Goal: Find specific fact: Find specific fact

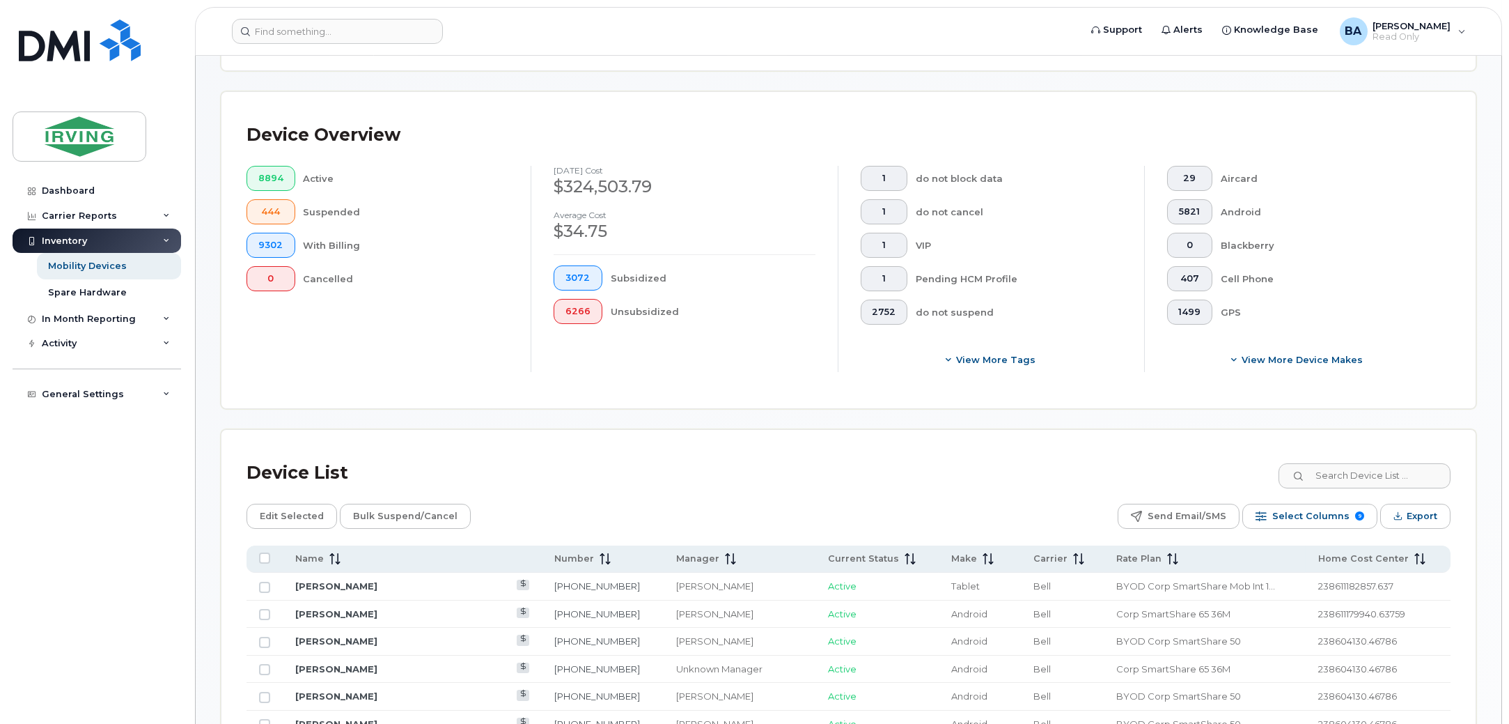
scroll to position [347, 0]
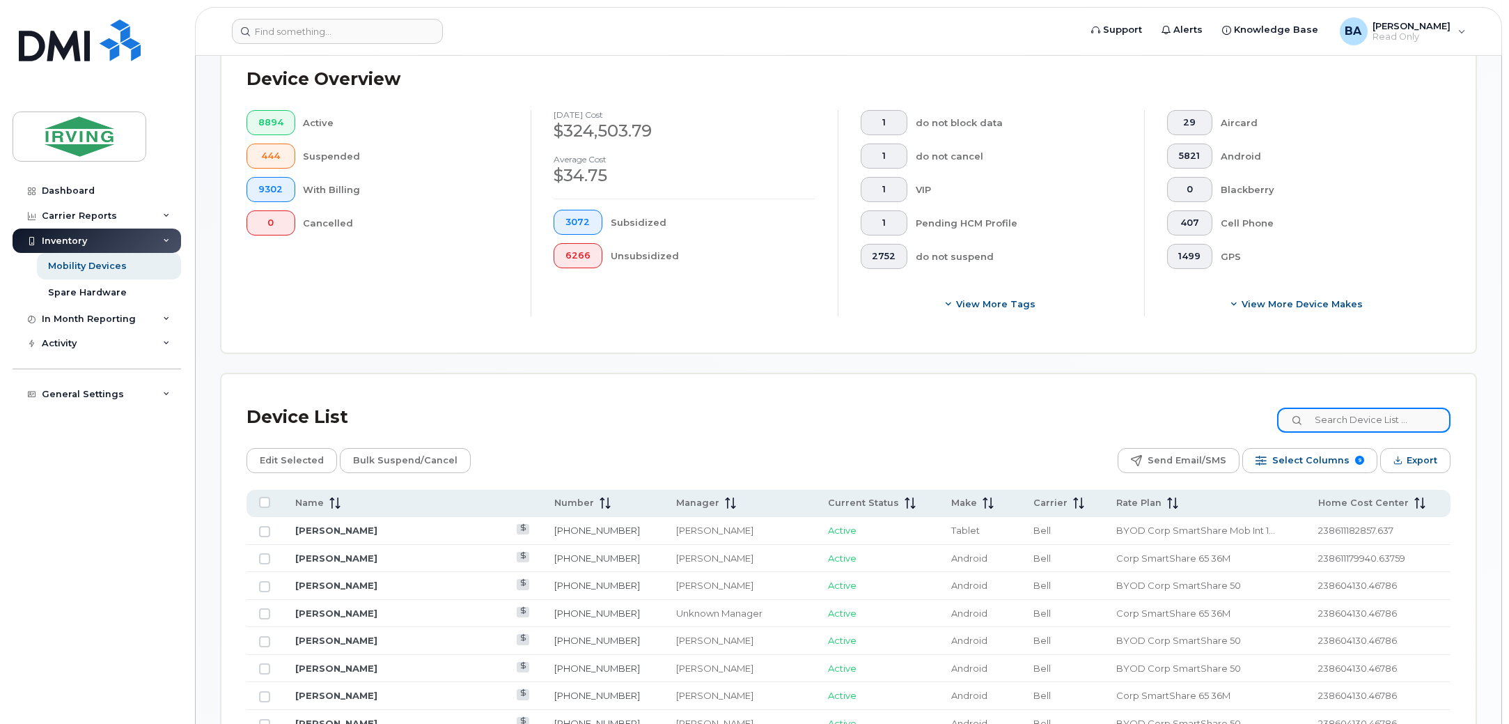
click at [1341, 415] on input at bounding box center [1363, 419] width 173 height 25
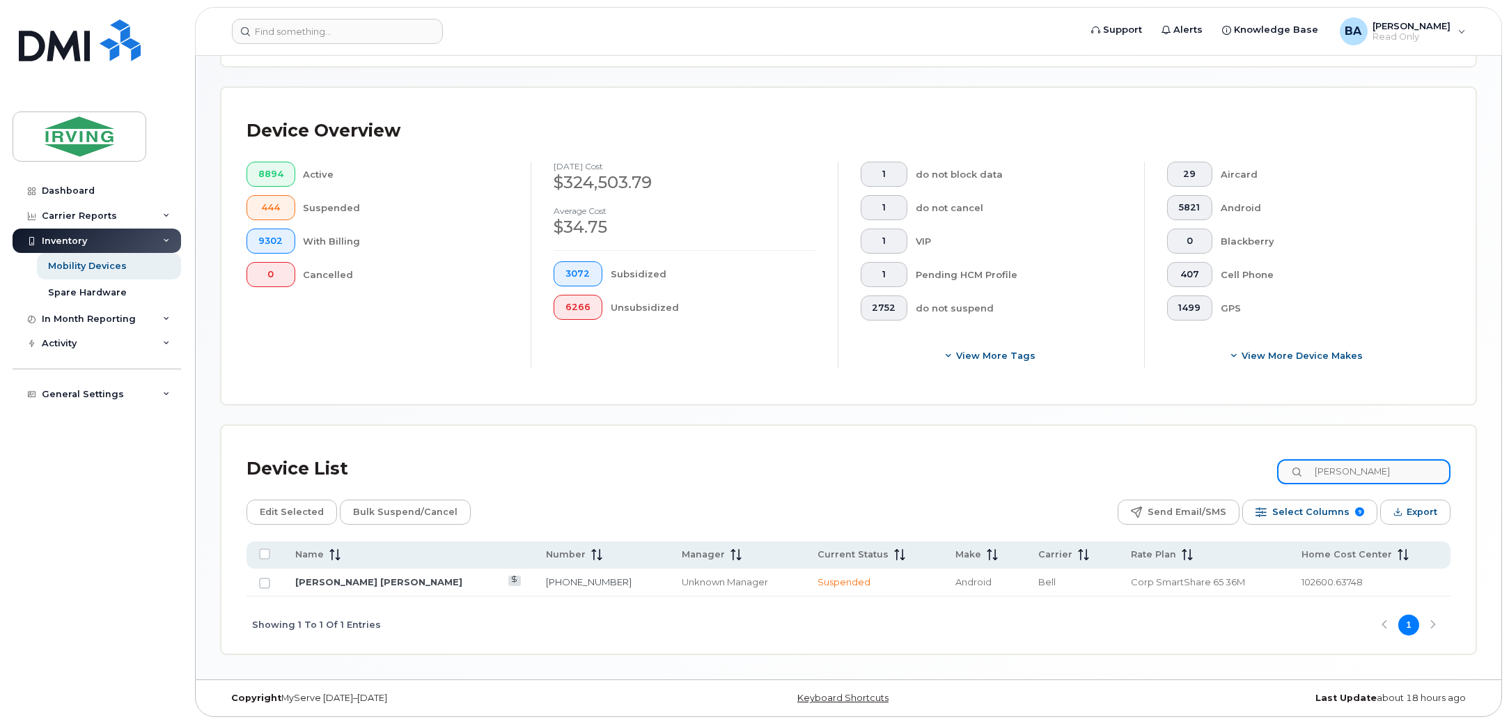
scroll to position [297, 0]
type input "[PERSON_NAME]"
click at [308, 587] on td "[PERSON_NAME] [PERSON_NAME]" at bounding box center [408, 582] width 251 height 28
click at [303, 588] on td "[PERSON_NAME] [PERSON_NAME]" at bounding box center [408, 582] width 251 height 28
click at [307, 586] on link "[PERSON_NAME] [PERSON_NAME]" at bounding box center [378, 581] width 167 height 11
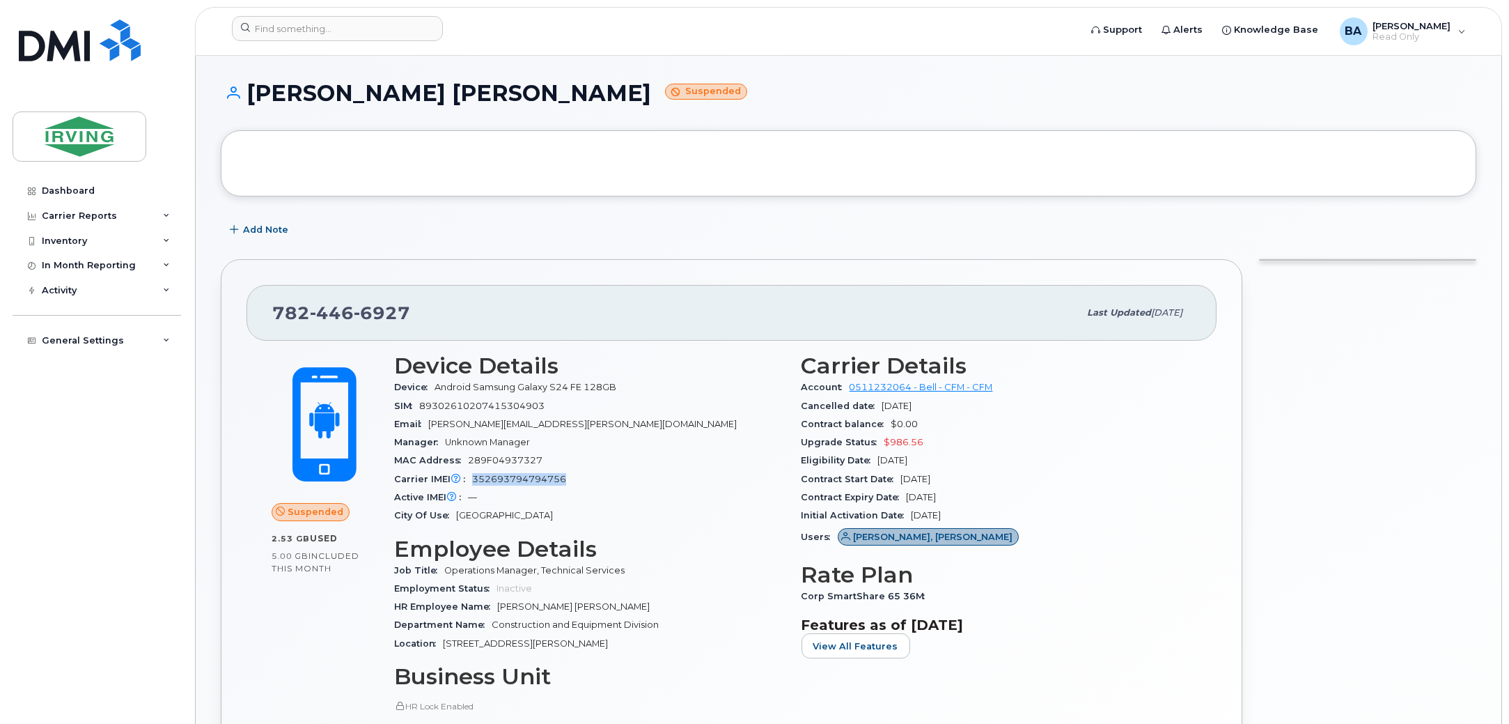
drag, startPoint x: 563, startPoint y: 474, endPoint x: 471, endPoint y: 483, distance: 91.7
click at [472, 483] on span "352693794794756" at bounding box center [519, 479] width 94 height 10
drag, startPoint x: 426, startPoint y: 391, endPoint x: 455, endPoint y: 407, distance: 33.3
click at [426, 391] on span "Device" at bounding box center [414, 387] width 40 height 10
click at [504, 481] on span "352693794794756" at bounding box center [519, 479] width 94 height 10
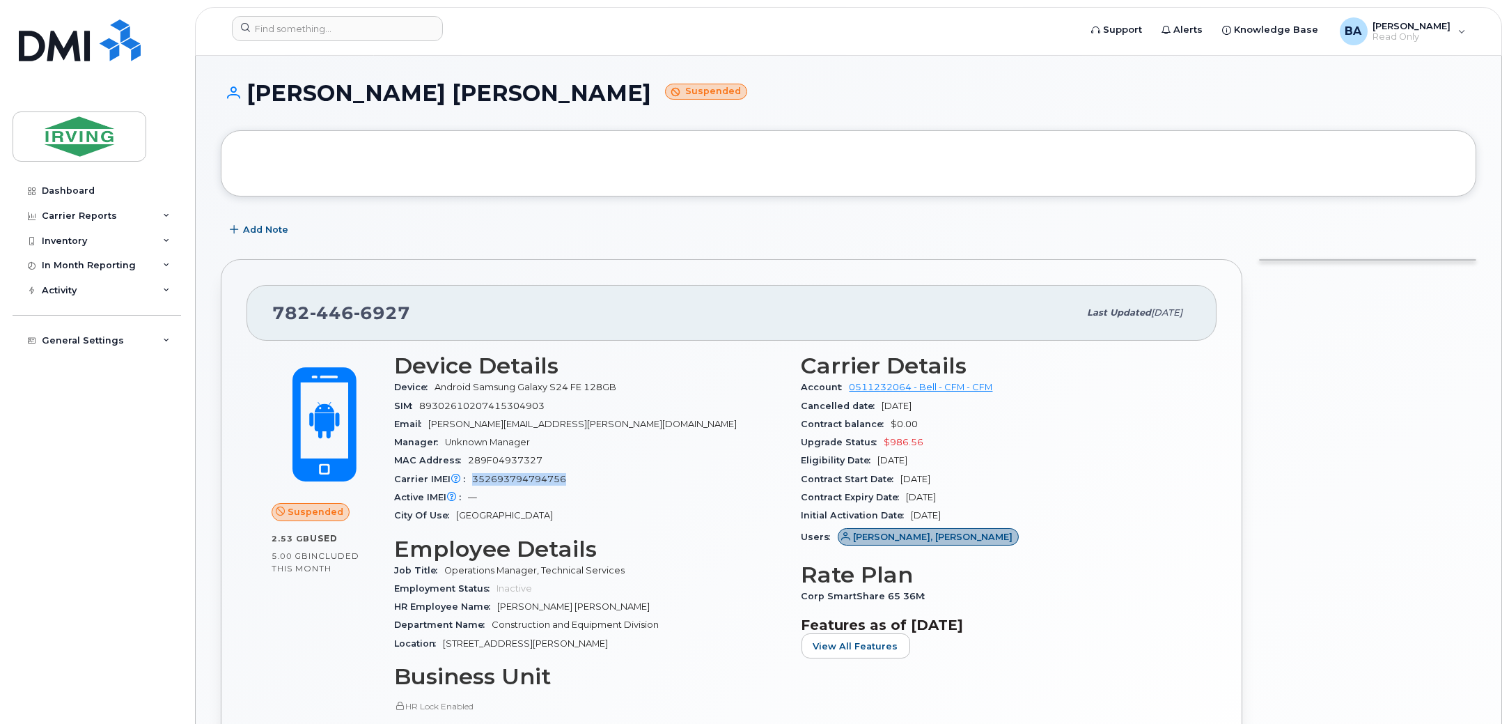
click at [504, 481] on span "352693794794756" at bounding box center [519, 479] width 94 height 10
copy span "352693794794756"
drag, startPoint x: 549, startPoint y: 407, endPoint x: 417, endPoint y: 404, distance: 131.6
click at [417, 404] on div "SIM 89302610207415304903" at bounding box center [589, 406] width 391 height 18
copy span "89302610207415304903"
